Goal: Use online tool/utility: Utilize a website feature to perform a specific function

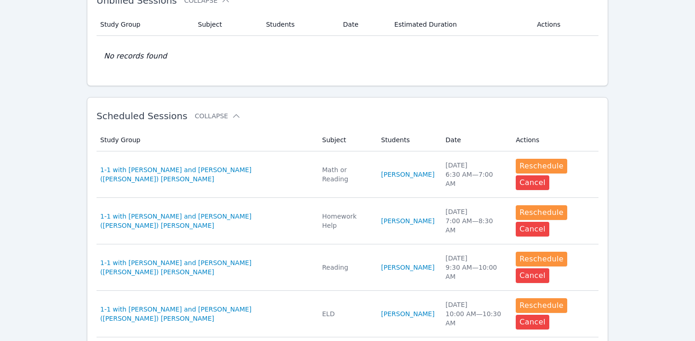
scroll to position [254, 0]
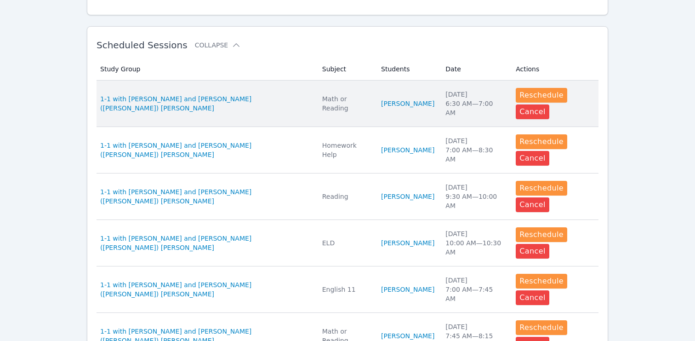
click at [376, 85] on td "Students [PERSON_NAME]" at bounding box center [408, 103] width 64 height 46
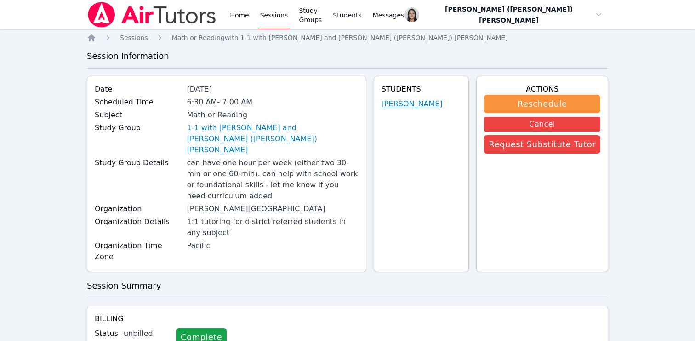
click at [410, 105] on link "[PERSON_NAME]" at bounding box center [412, 103] width 61 height 11
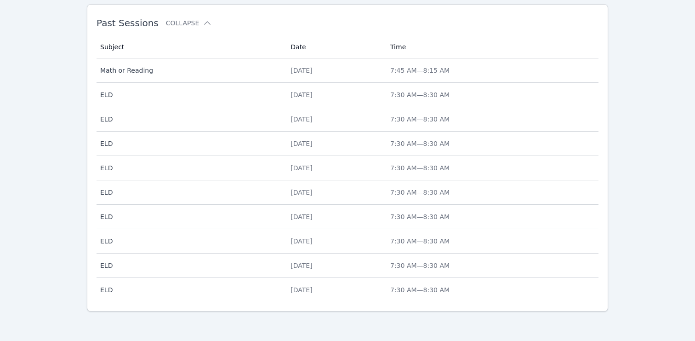
scroll to position [659, 0]
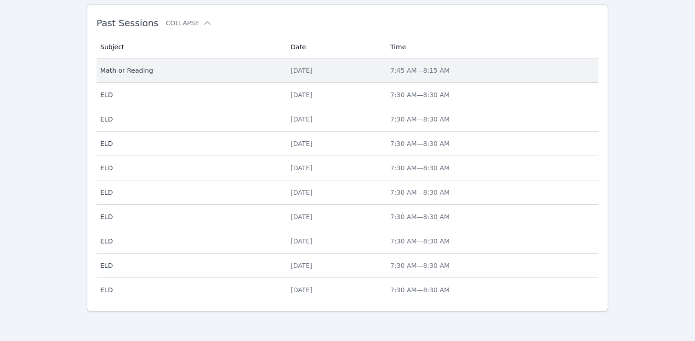
click at [292, 76] on td "Date [DATE]" at bounding box center [335, 70] width 100 height 24
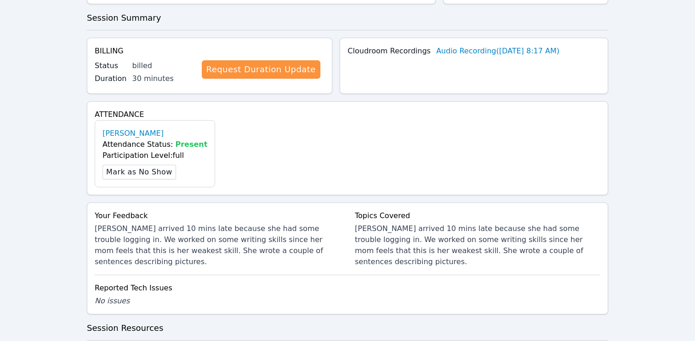
scroll to position [283, 0]
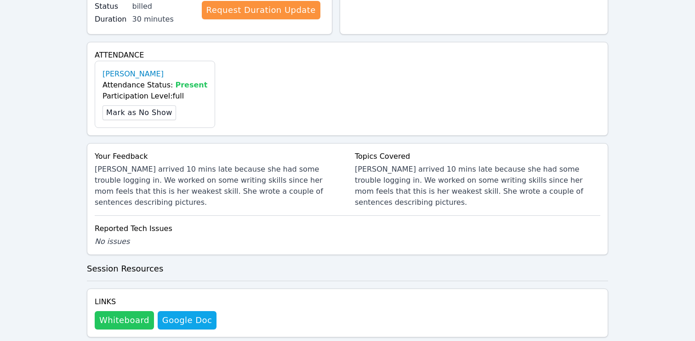
click at [120, 311] on button "Whiteboard" at bounding box center [124, 320] width 59 height 18
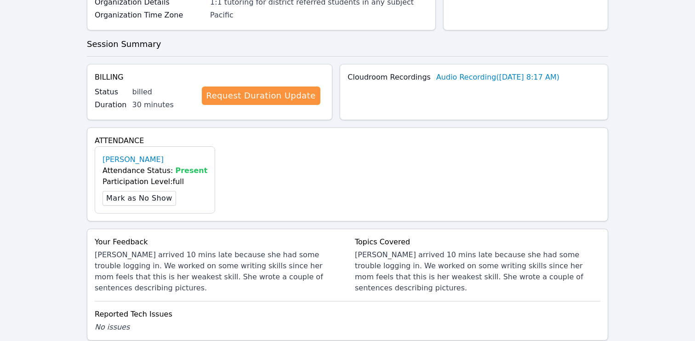
scroll to position [0, 0]
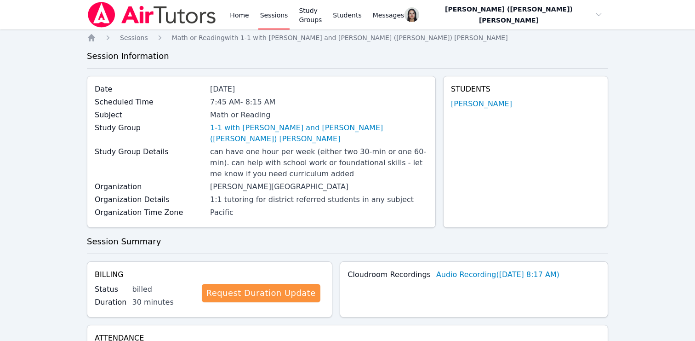
click at [270, 20] on link "Sessions" at bounding box center [274, 14] width 32 height 29
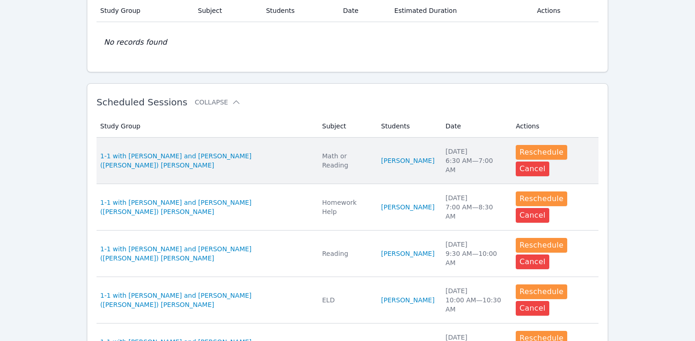
click at [273, 152] on td "Study Group 1-1 with [PERSON_NAME] and [PERSON_NAME] ([PERSON_NAME]) [PERSON_NA…" at bounding box center [207, 160] width 220 height 46
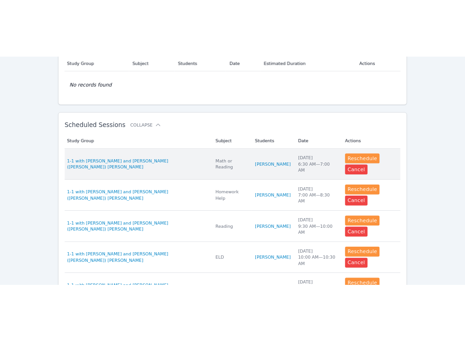
scroll to position [99, 0]
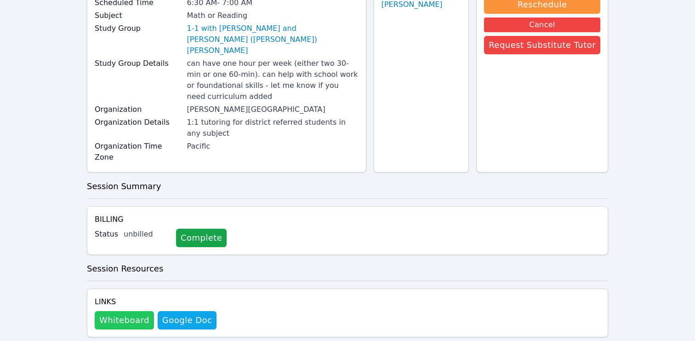
click at [134, 311] on button "Whiteboard" at bounding box center [124, 320] width 59 height 18
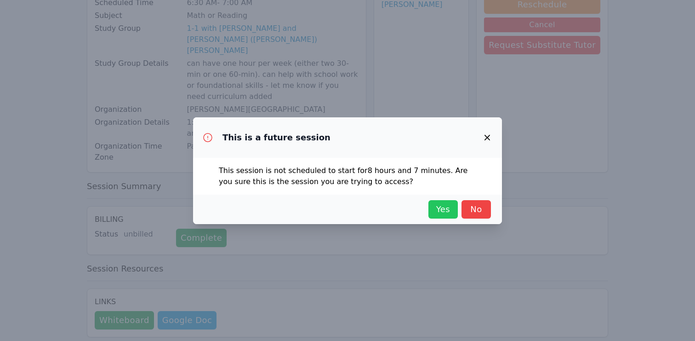
click at [433, 212] on span "Yes" at bounding box center [443, 209] width 20 height 13
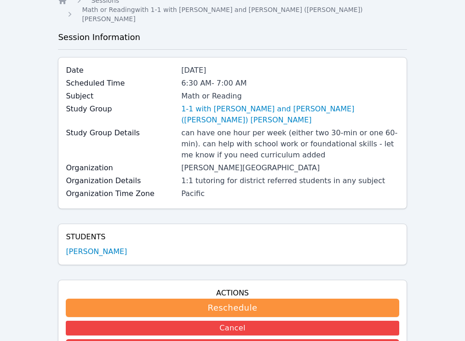
scroll to position [0, 0]
